Goal: Information Seeking & Learning: Compare options

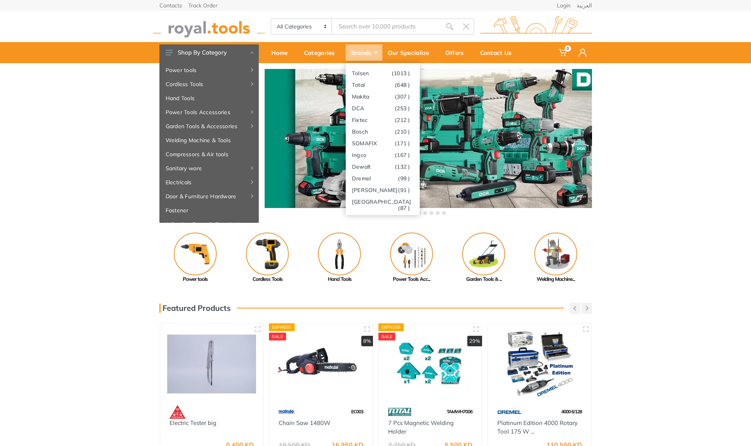
click at [378, 57] on div "Brands" at bounding box center [363, 52] width 37 height 16
click at [383, 166] on link "Dewalt (132 )" at bounding box center [382, 166] width 74 height 12
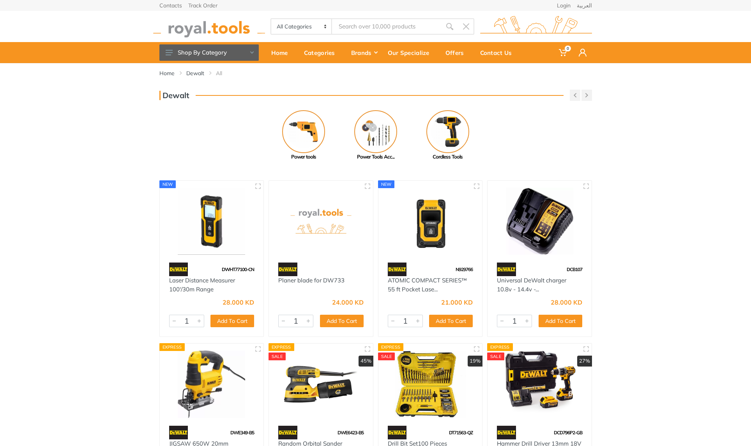
drag, startPoint x: 750, startPoint y: 113, endPoint x: 750, endPoint y: 150, distance: 36.2
click at [750, 151] on html "0" at bounding box center [375, 223] width 751 height 446
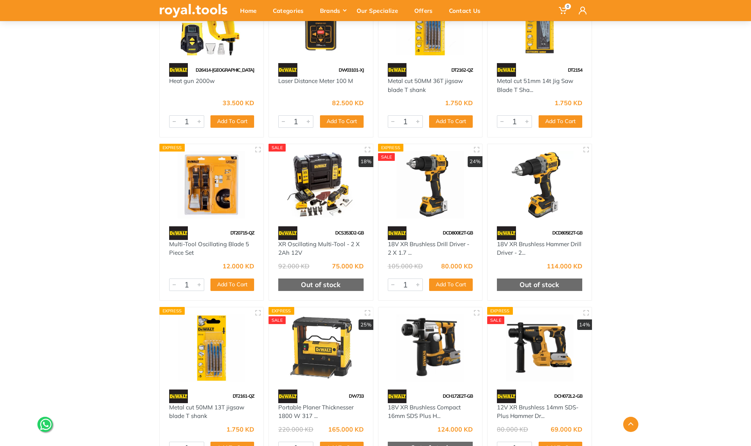
scroll to position [691, 0]
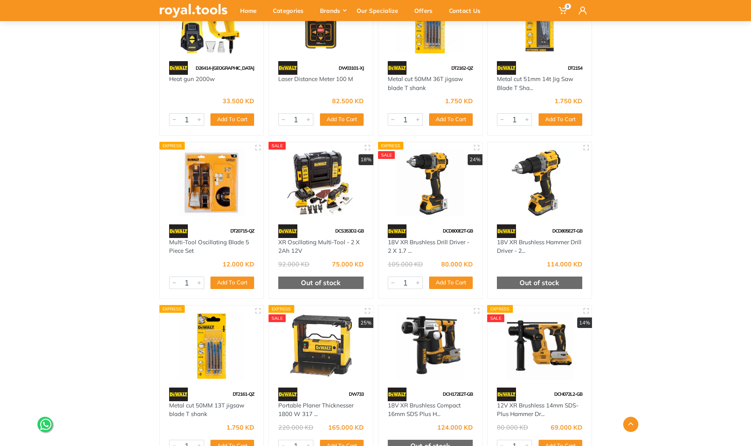
click at [431, 191] on img at bounding box center [430, 182] width 90 height 67
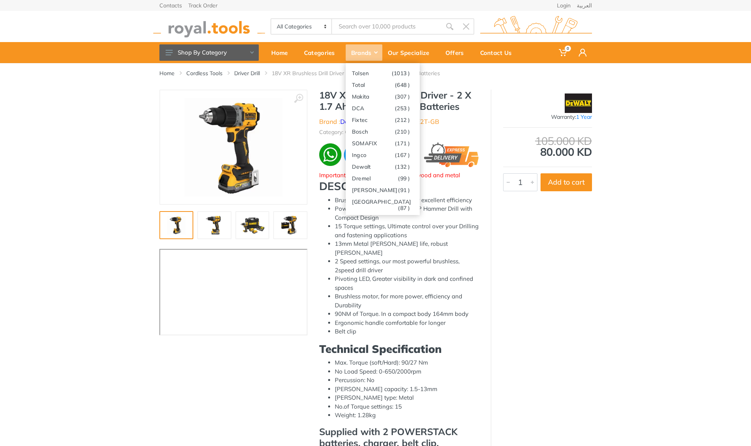
click at [372, 55] on div "Brands" at bounding box center [363, 52] width 37 height 16
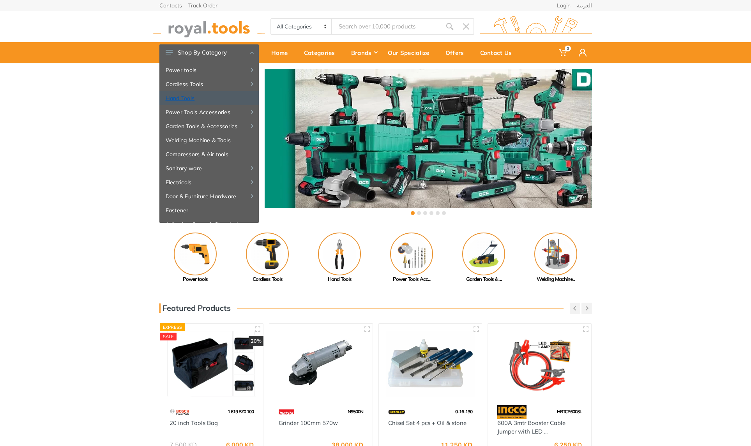
click at [206, 97] on link "Hand Tools" at bounding box center [208, 98] width 99 height 14
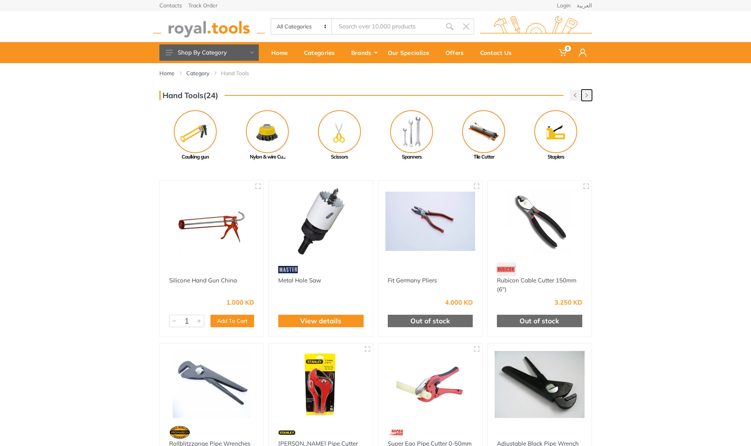
click at [586, 97] on button "button" at bounding box center [586, 95] width 11 height 11
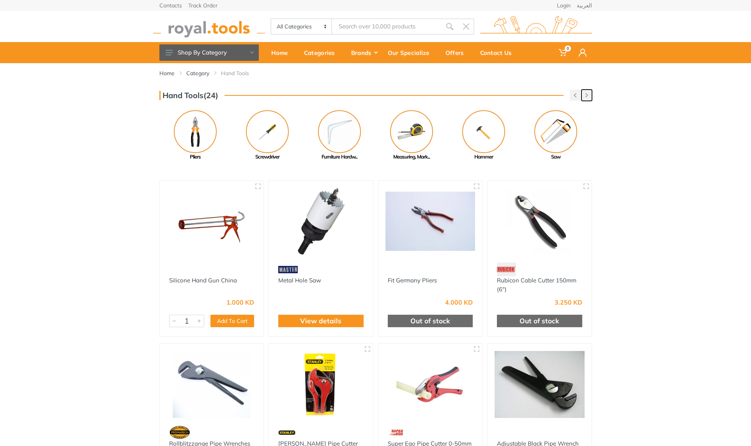
click at [586, 97] on button "button" at bounding box center [586, 95] width 11 height 11
click at [196, 133] on img at bounding box center [195, 131] width 43 height 43
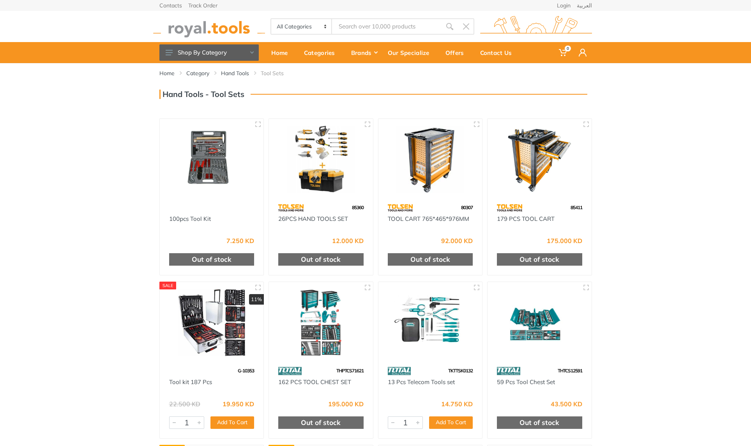
click at [318, 347] on img at bounding box center [321, 322] width 90 height 67
click at [529, 170] on img at bounding box center [539, 159] width 90 height 67
click at [401, 173] on img at bounding box center [430, 159] width 90 height 67
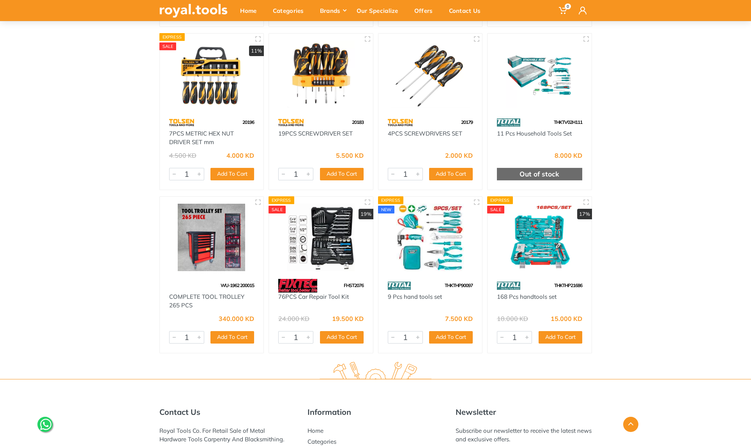
scroll to position [1395, 0]
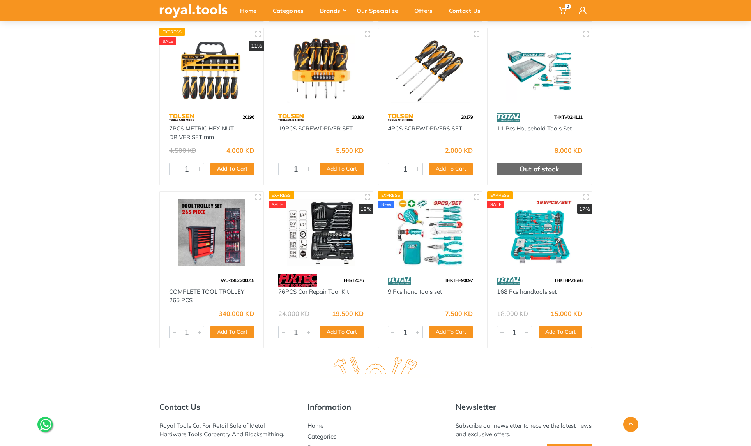
click at [214, 229] on img at bounding box center [212, 232] width 90 height 67
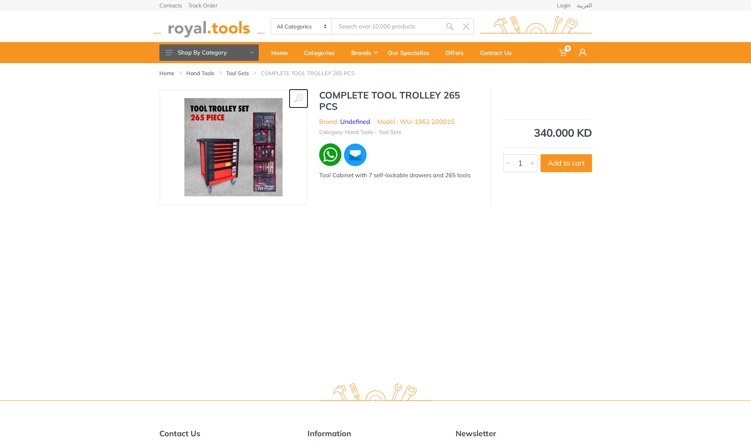
click at [299, 98] on use at bounding box center [298, 98] width 9 height 9
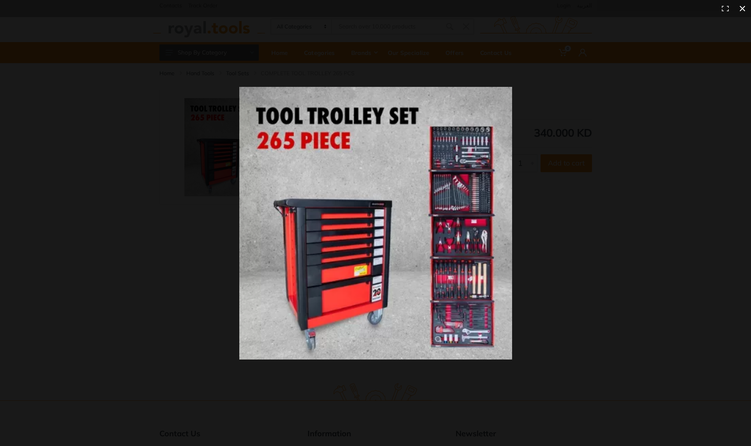
click at [740, 9] on button at bounding box center [741, 8] width 17 height 17
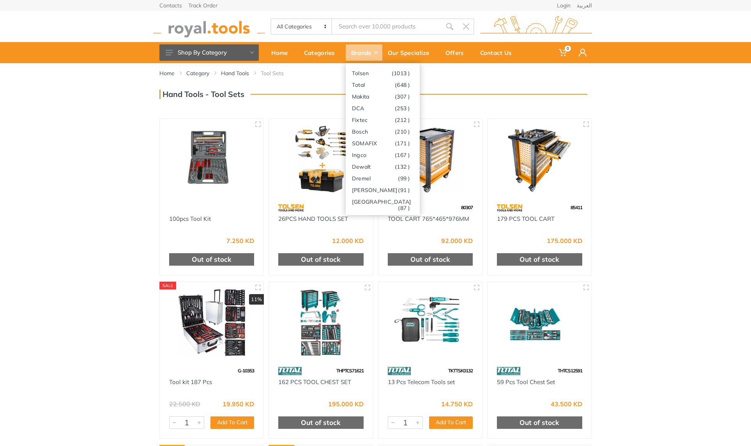
click at [376, 53] on use at bounding box center [376, 52] width 4 height 2
click at [371, 133] on link "Bosch (210 )" at bounding box center [382, 131] width 74 height 12
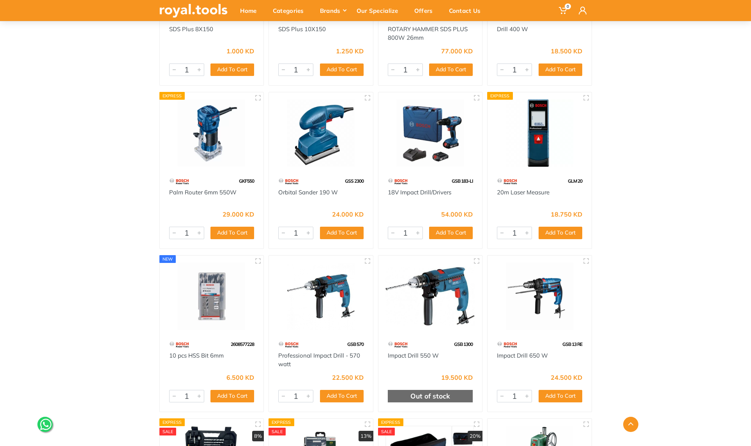
scroll to position [1076, 0]
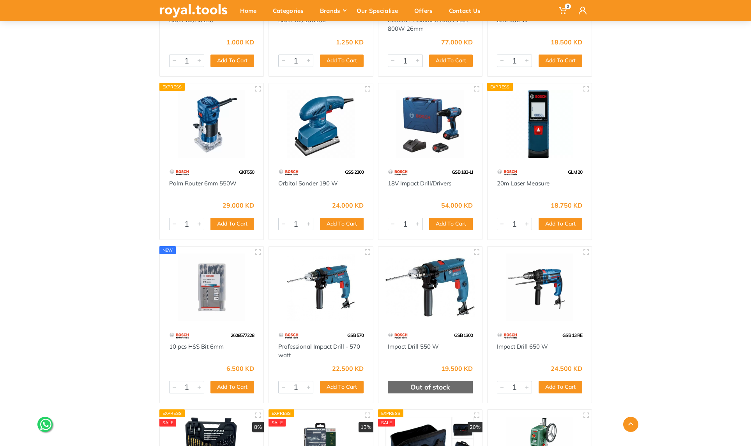
click at [421, 127] on img at bounding box center [430, 123] width 90 height 67
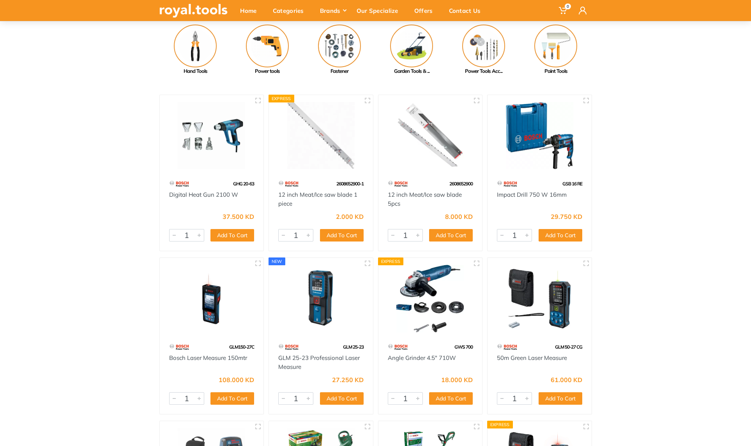
scroll to position [76, 0]
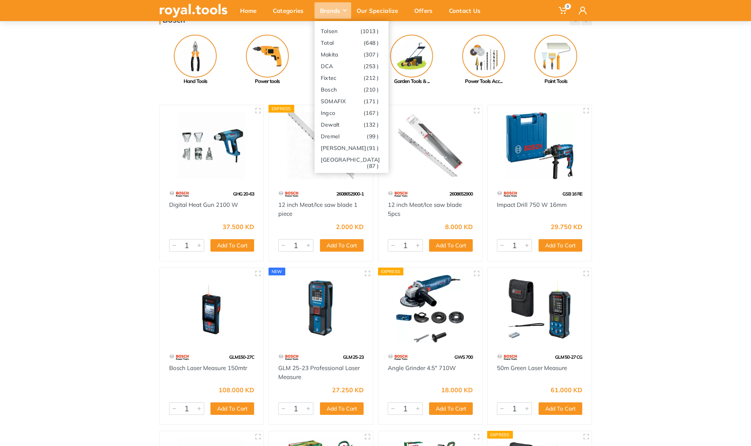
click at [336, 16] on div "Brands" at bounding box center [332, 10] width 37 height 16
click at [329, 148] on link "Stanley (91 )" at bounding box center [351, 148] width 74 height 12
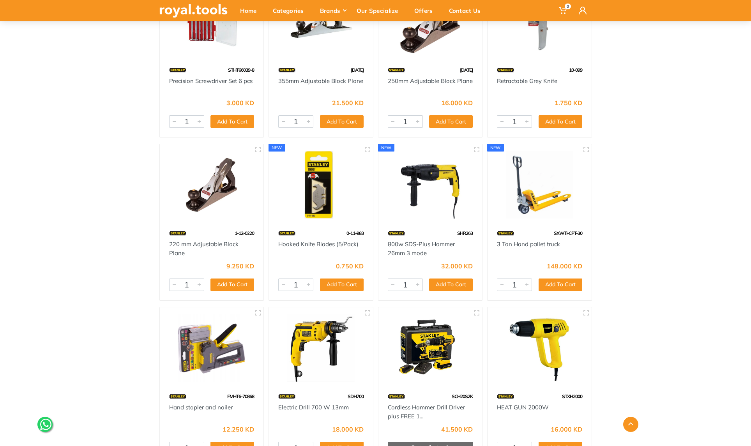
scroll to position [1664, 0]
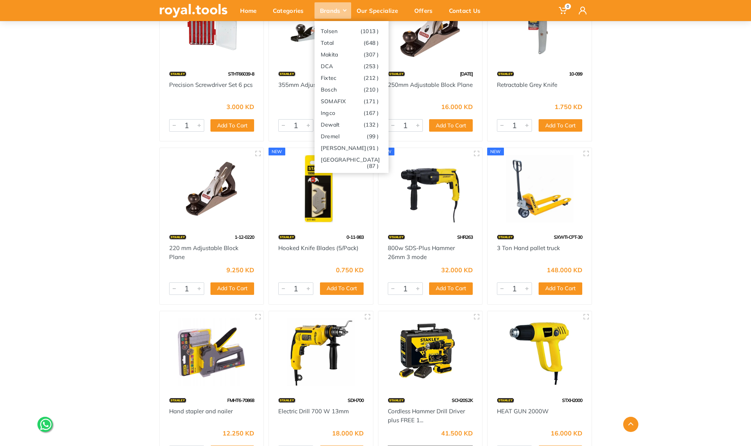
click at [327, 12] on div "Brands" at bounding box center [332, 10] width 37 height 16
click at [338, 39] on link "Total (648 )" at bounding box center [351, 43] width 74 height 12
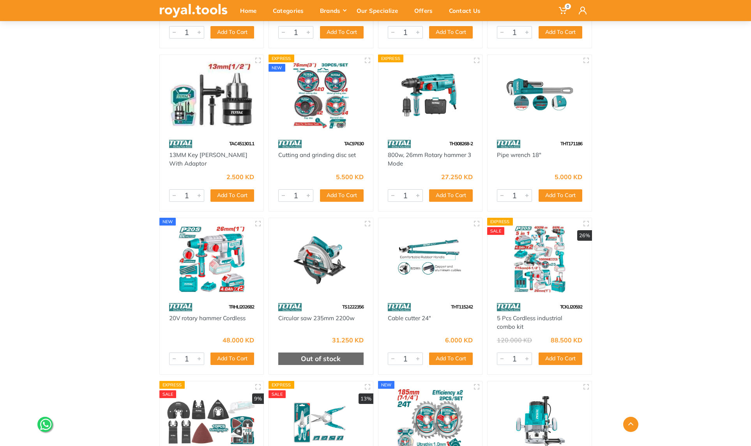
scroll to position [8763, 0]
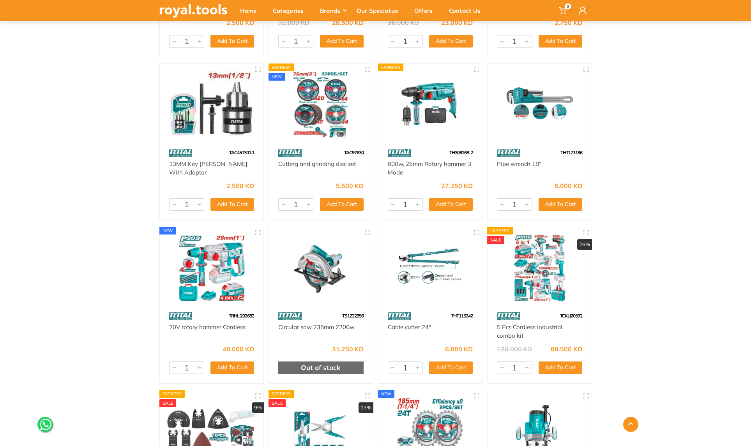
click at [538, 279] on img at bounding box center [539, 267] width 90 height 67
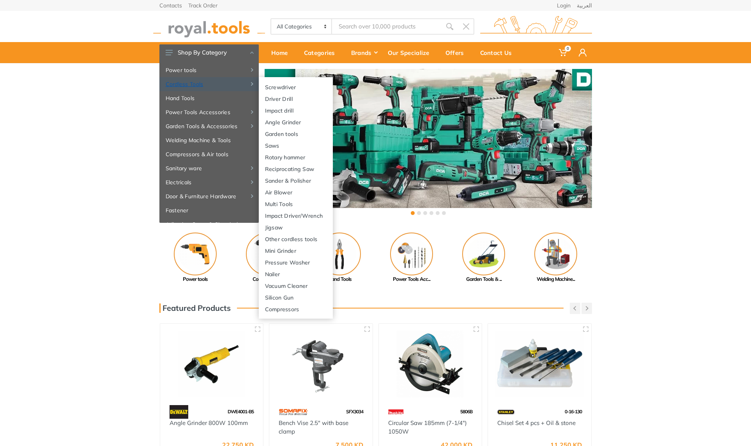
click at [184, 83] on link "Cordless Tools" at bounding box center [208, 84] width 99 height 14
